Goal: Check status: Check status

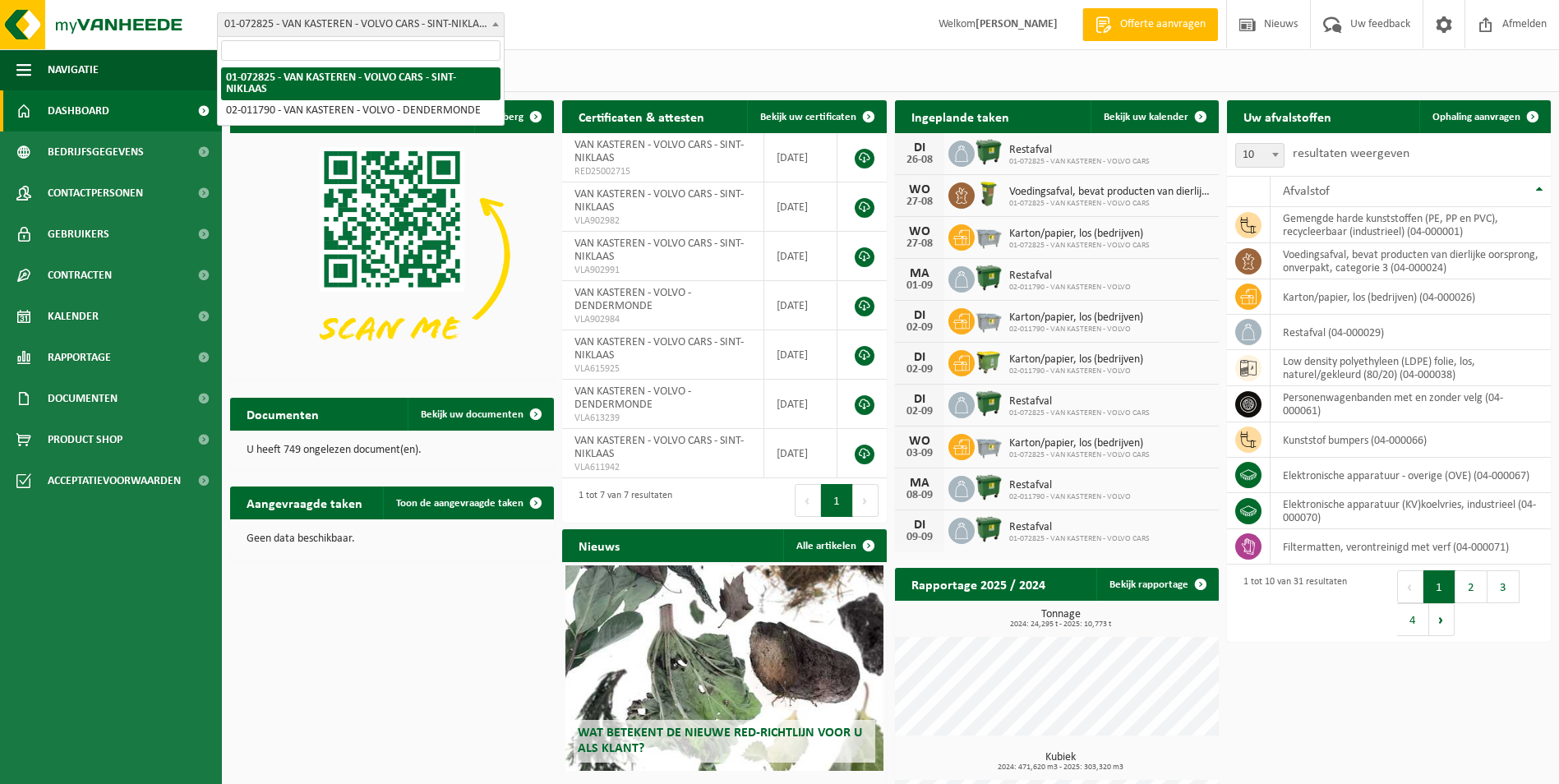
click at [496, 25] on b at bounding box center [496, 24] width 7 height 4
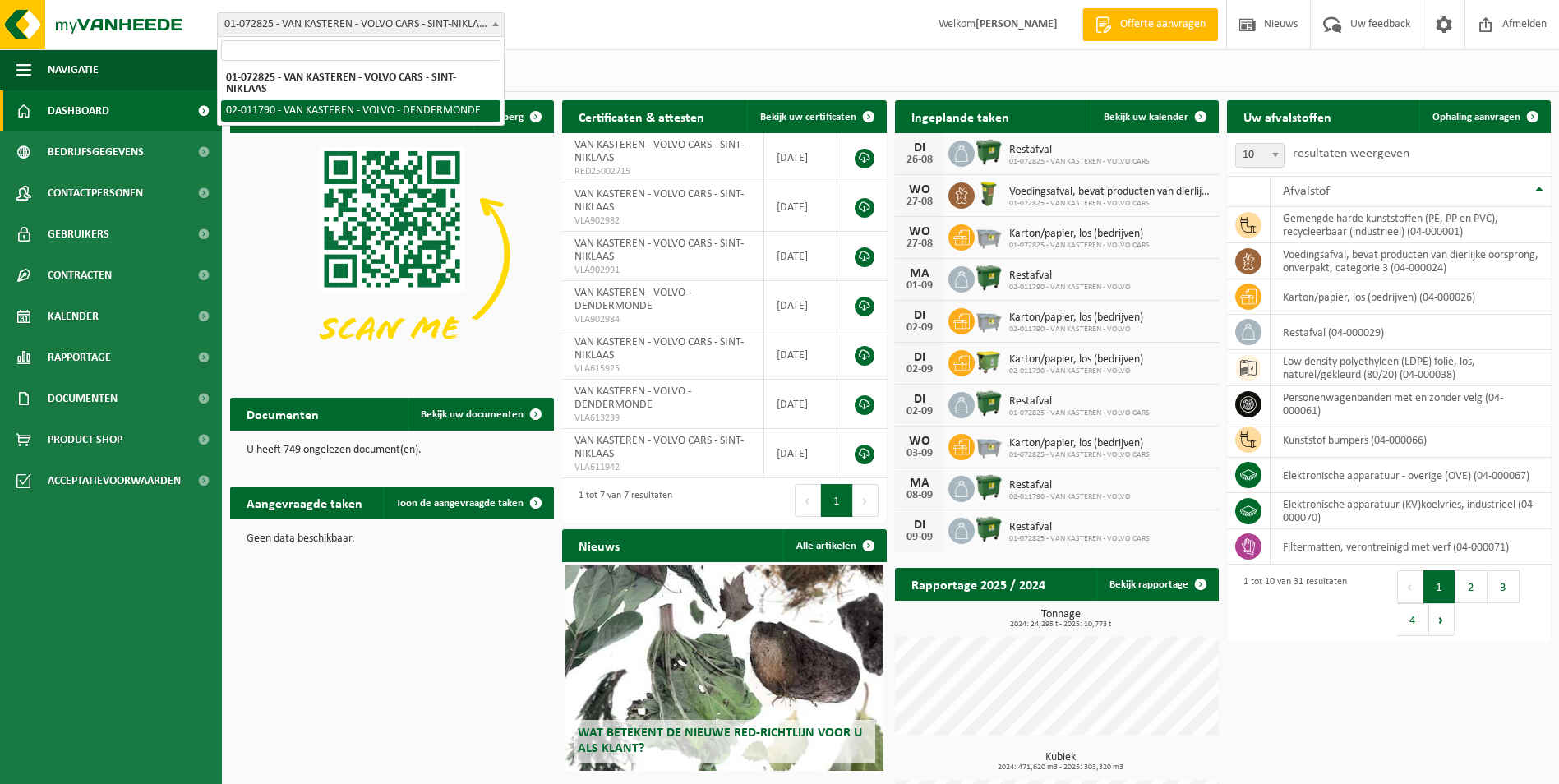
select select "6444"
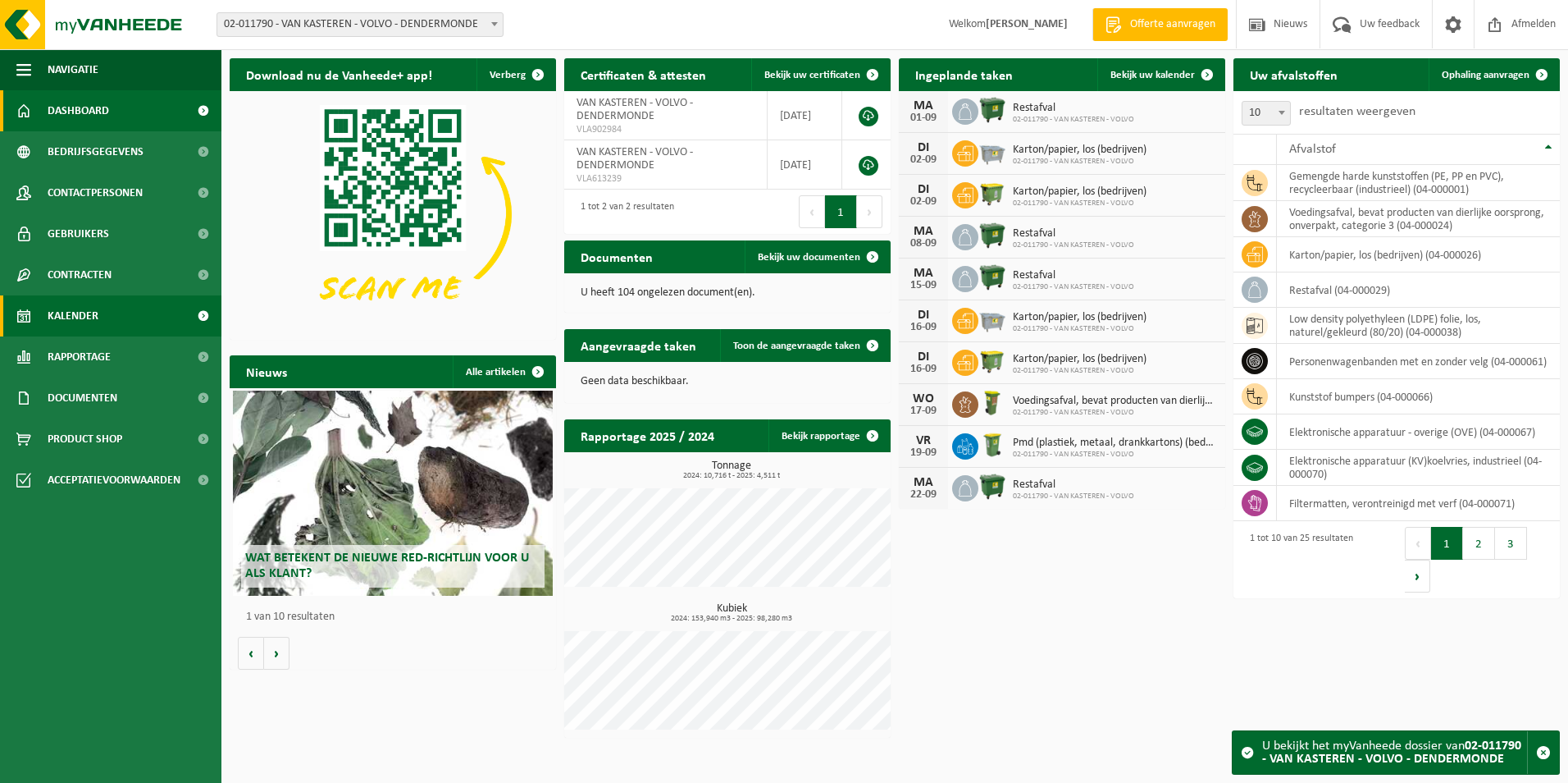
click at [58, 311] on span "Kalender" at bounding box center [73, 315] width 51 height 41
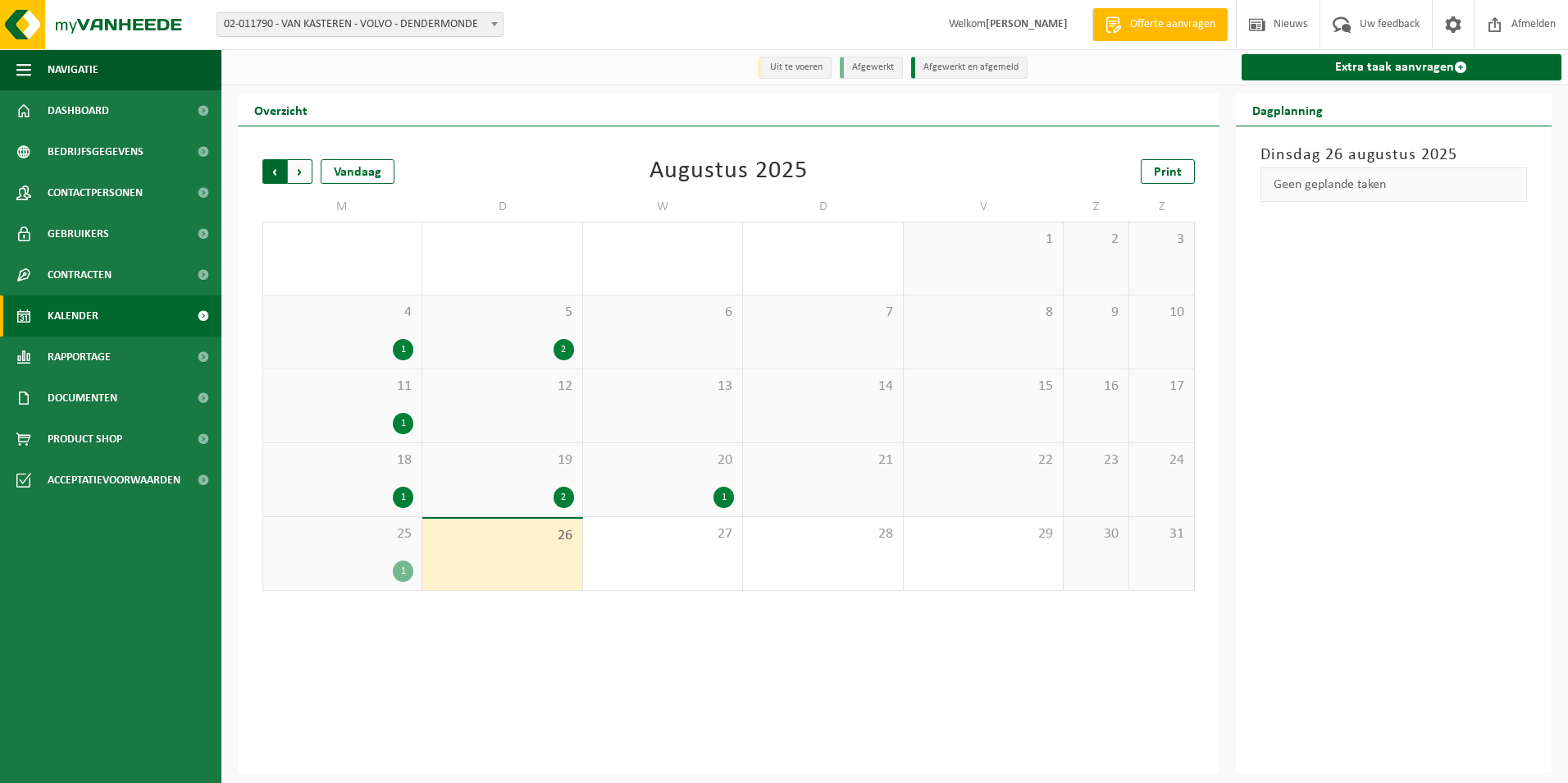
click at [299, 170] on span "Volgende" at bounding box center [300, 171] width 24 height 24
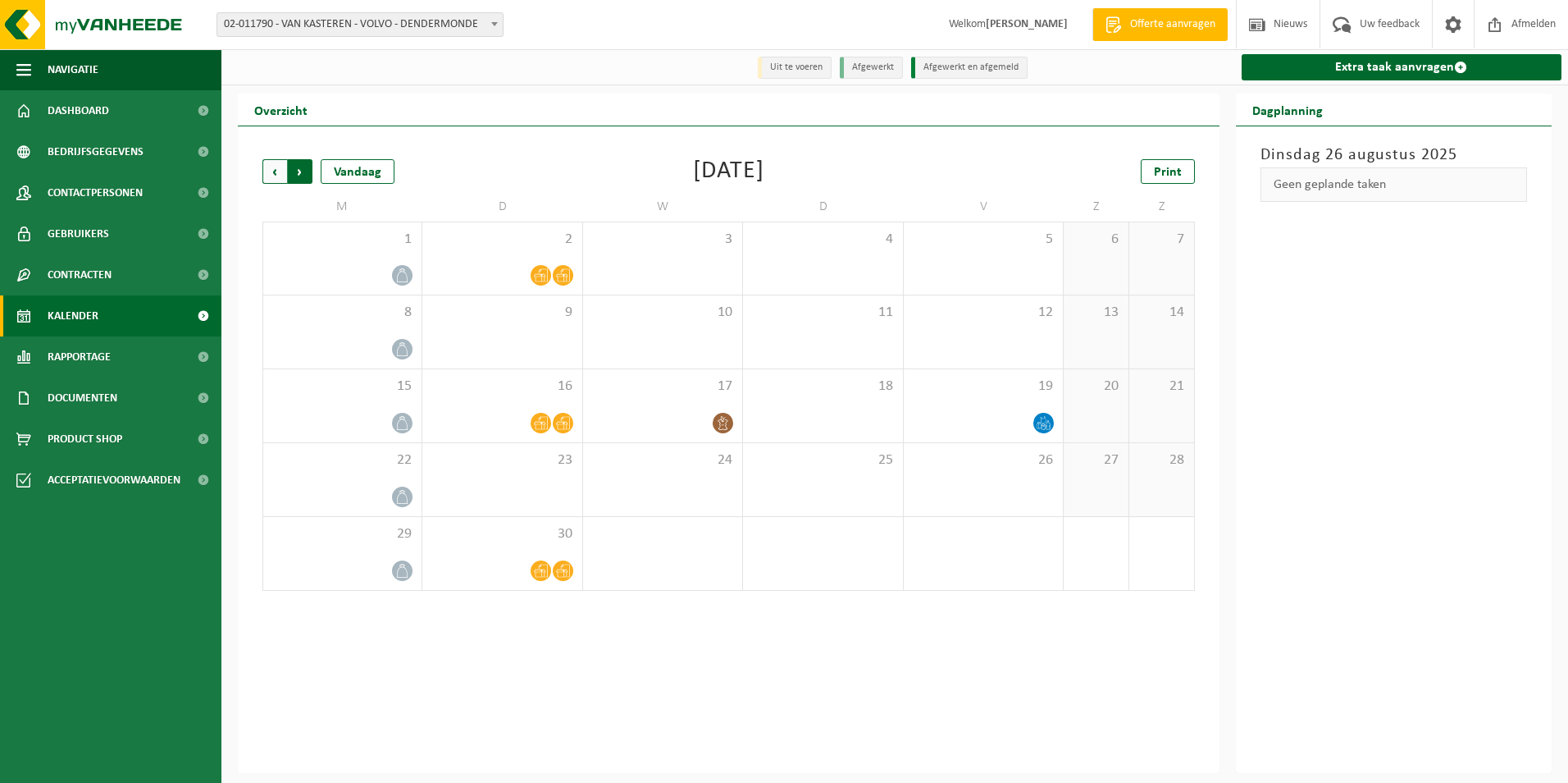
click at [273, 174] on span "Vorige" at bounding box center [274, 171] width 24 height 24
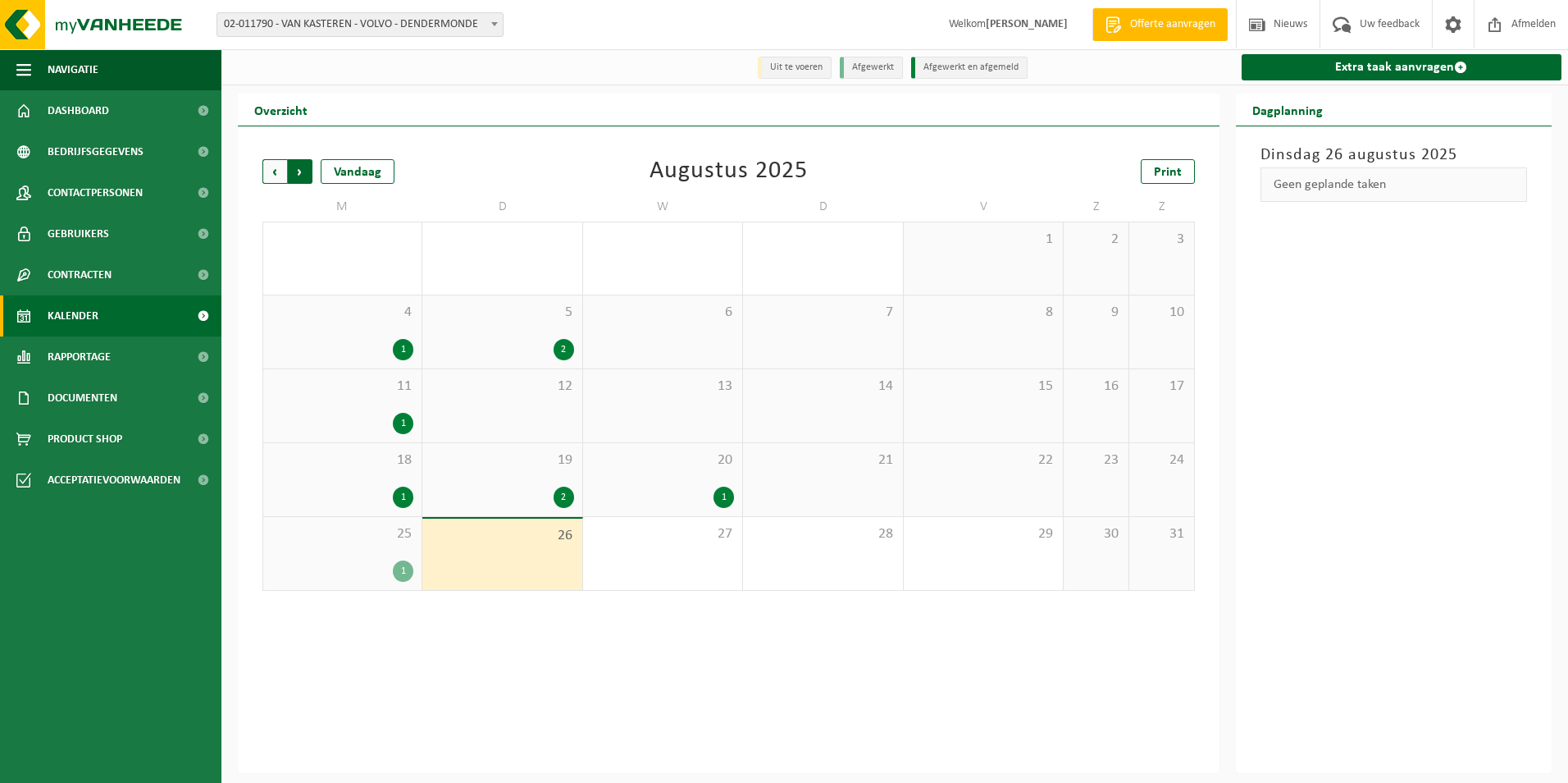
click at [274, 174] on span "Vorige" at bounding box center [274, 171] width 24 height 24
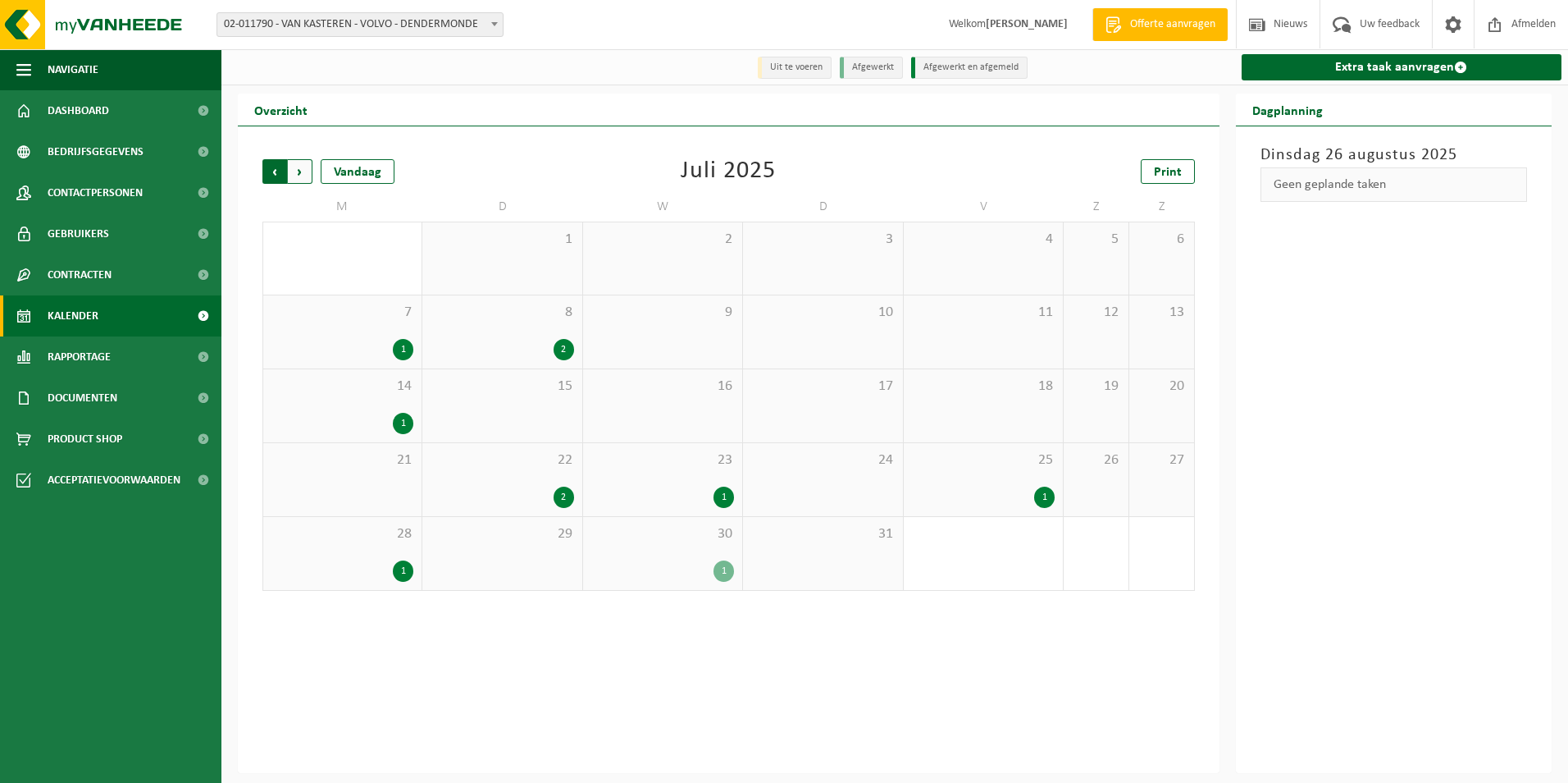
click at [299, 174] on span "Volgende" at bounding box center [300, 171] width 24 height 24
